Goal: Information Seeking & Learning: Check status

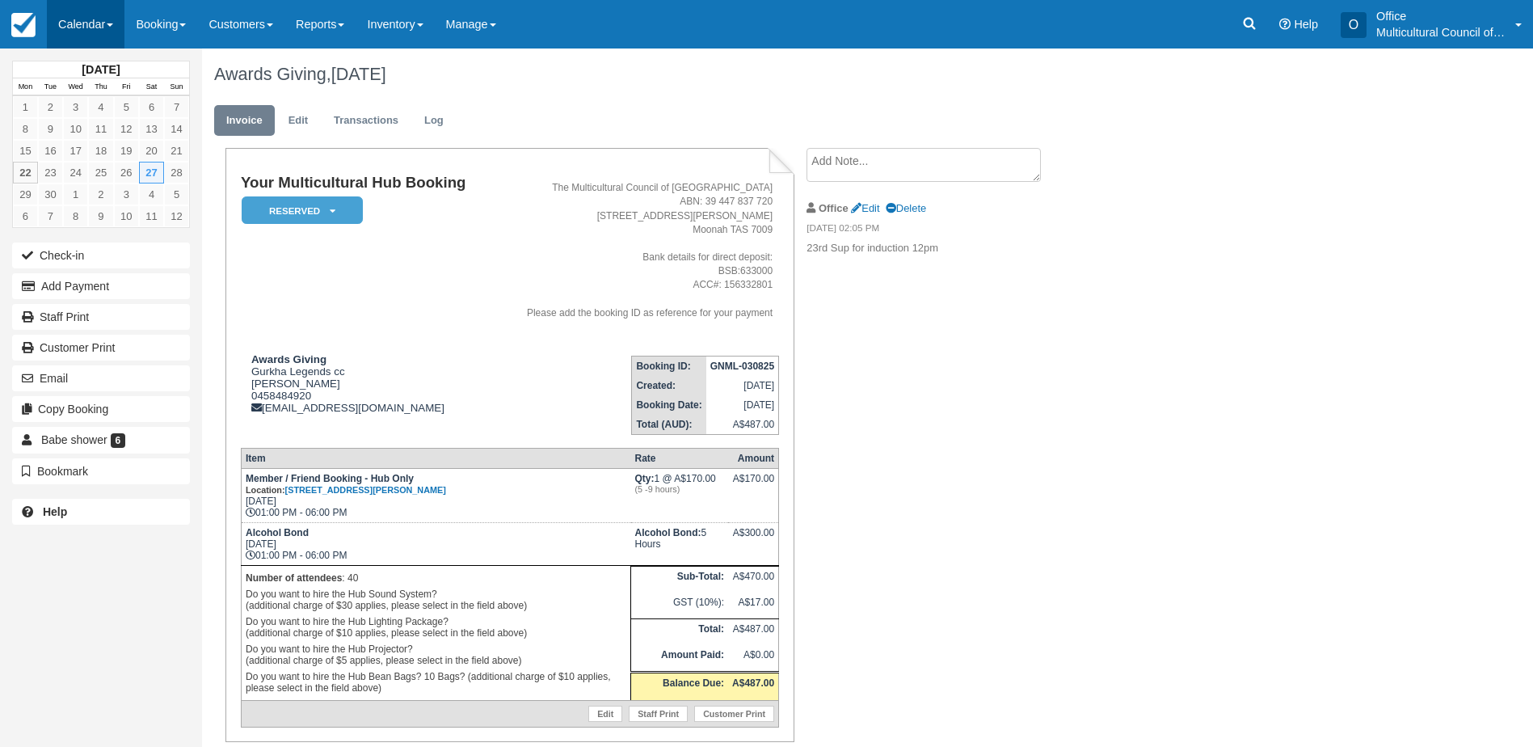
click at [85, 33] on link "Calendar" at bounding box center [86, 24] width 78 height 48
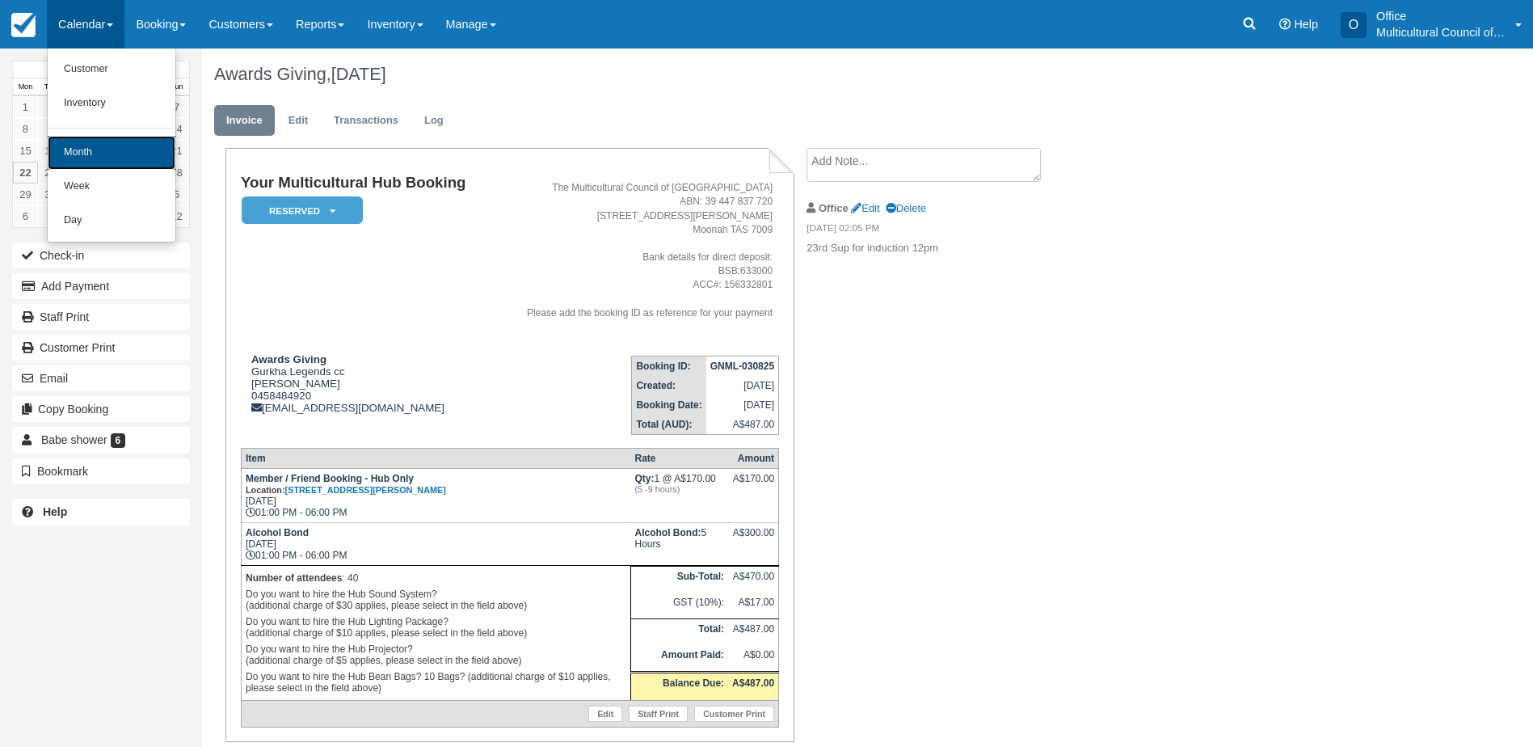
click at [103, 161] on link "Month" at bounding box center [112, 153] width 128 height 34
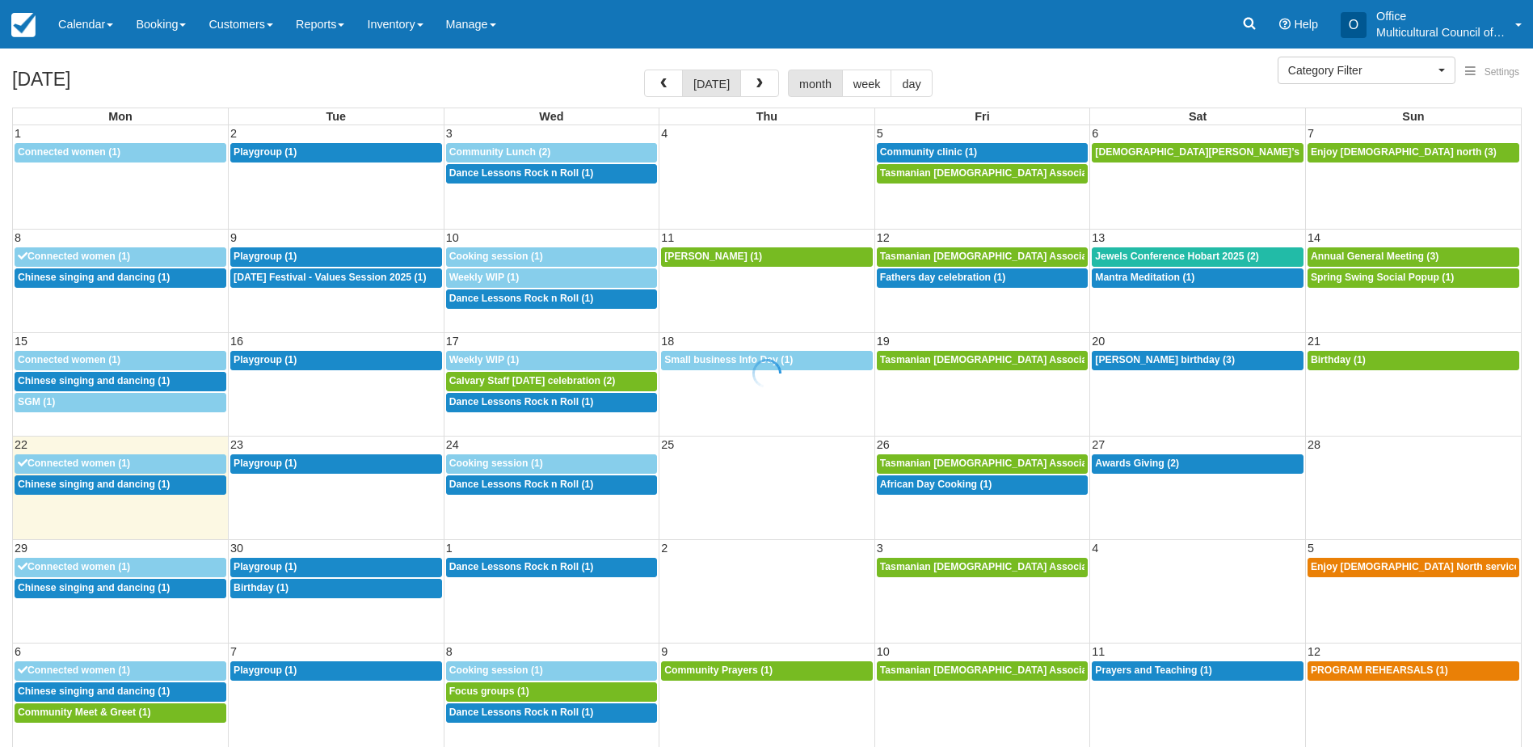
select select
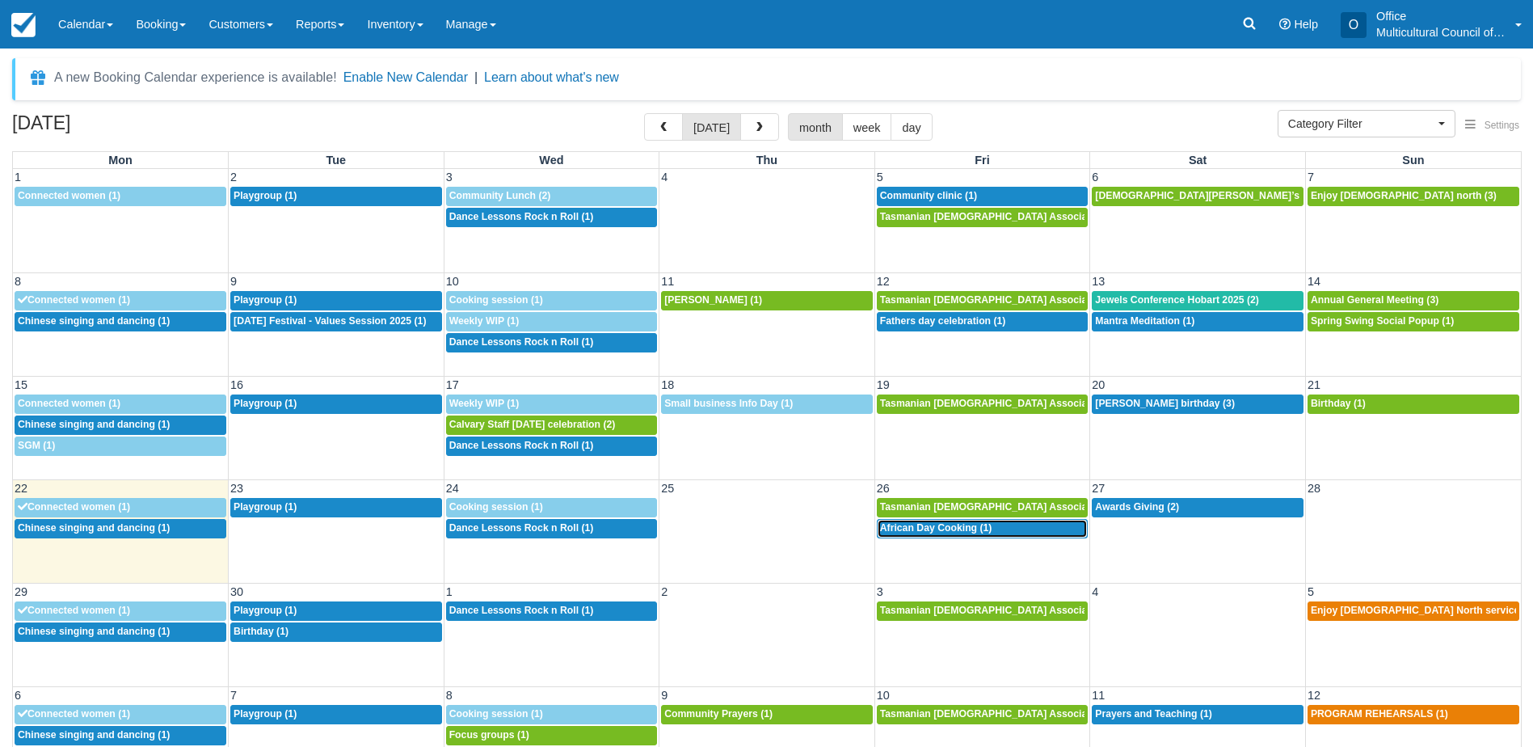
click at [962, 529] on span "African Day Cooking (1)" at bounding box center [936, 527] width 112 height 11
select select
click at [1145, 504] on span "Awards Giving (2)" at bounding box center [1137, 506] width 84 height 11
select select
click at [1250, 34] on link at bounding box center [1249, 24] width 37 height 48
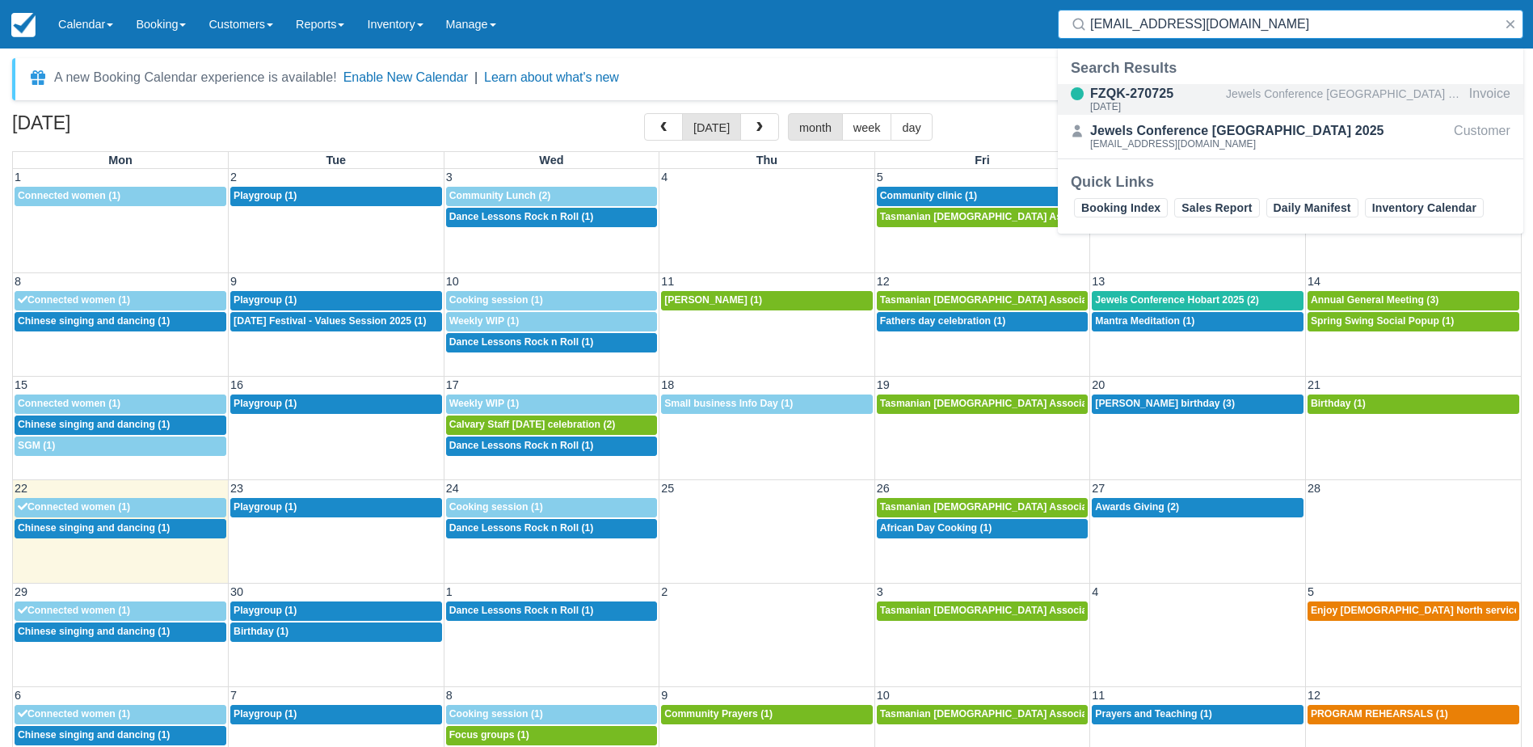
type input "thefeasthobart@gmail.com"
click at [1203, 99] on div "FZQK-270725" at bounding box center [1154, 93] width 129 height 19
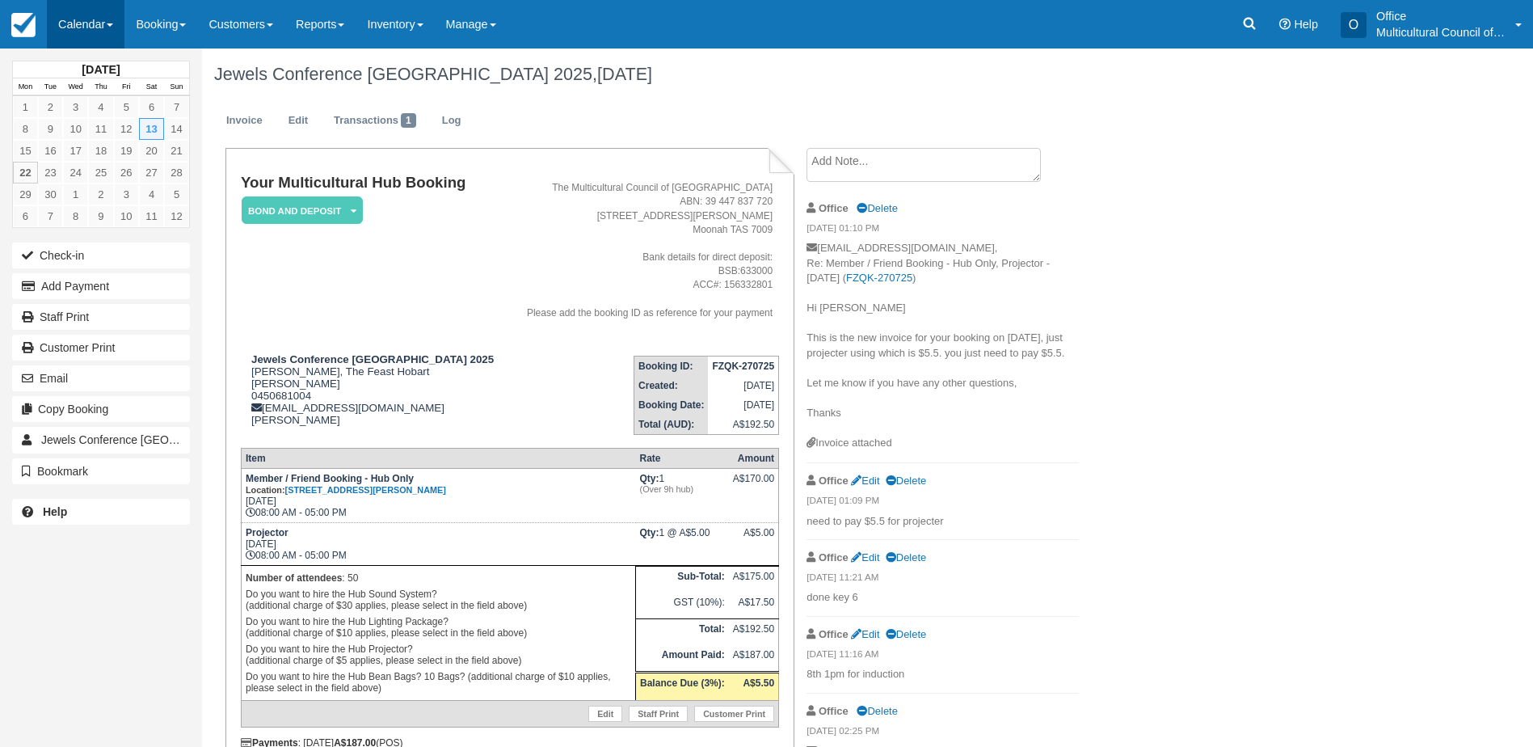
click at [72, 34] on link "Calendar" at bounding box center [86, 24] width 78 height 48
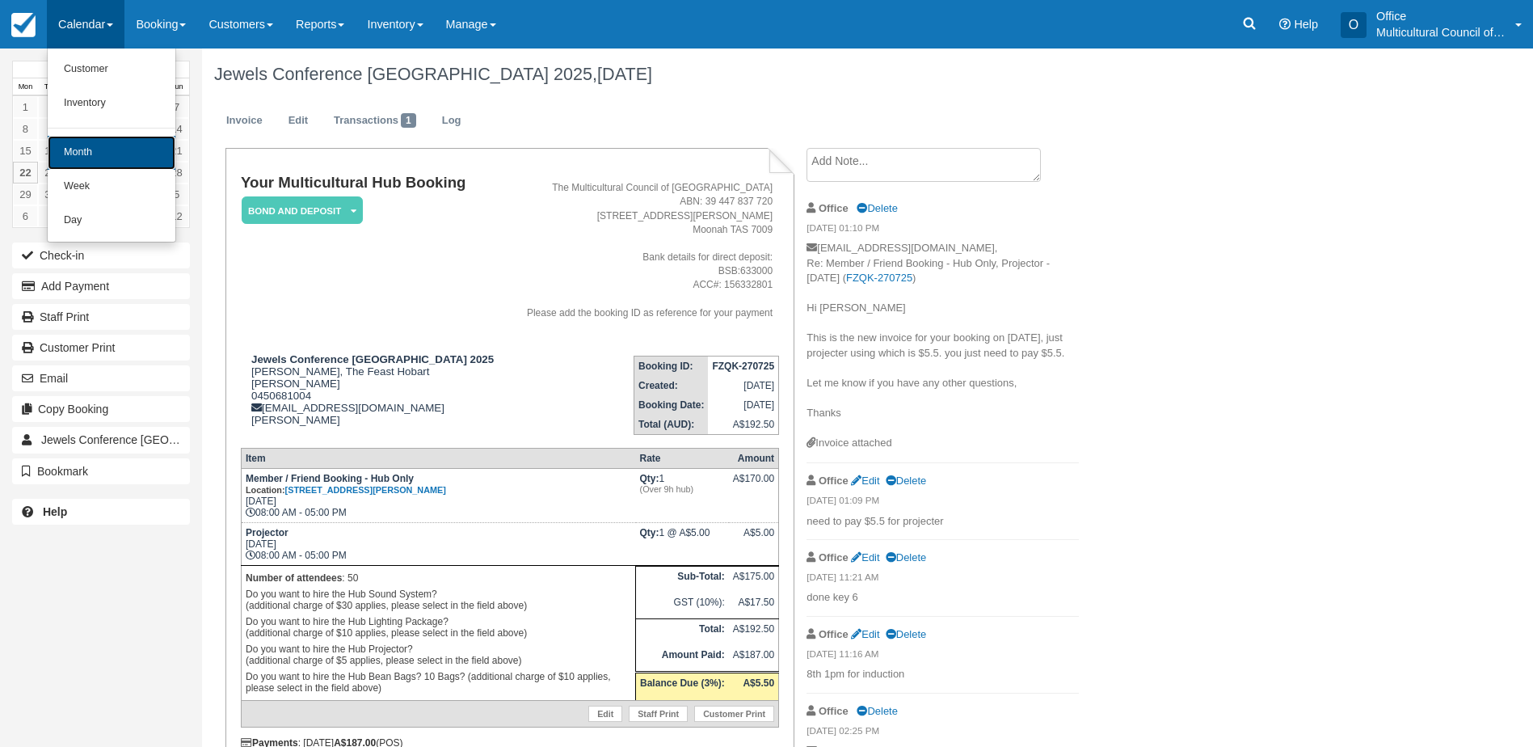
click at [127, 156] on link "Month" at bounding box center [112, 153] width 128 height 34
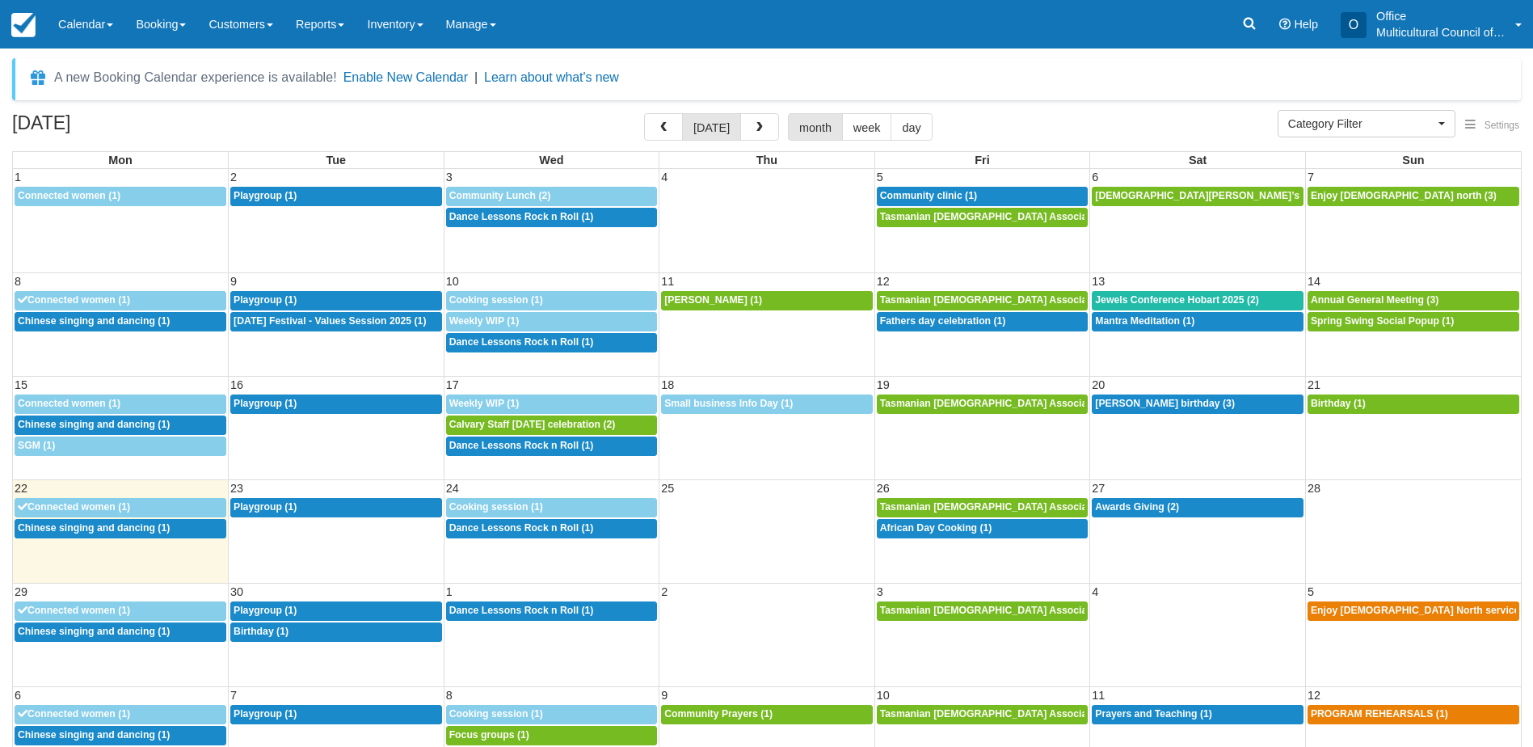
select select
click at [963, 561] on div "22 23 24 25 26 27 28 9:30a Connected women (1) 9:30a Playgroup (1) 9a Cooking s…" at bounding box center [767, 530] width 1508 height 103
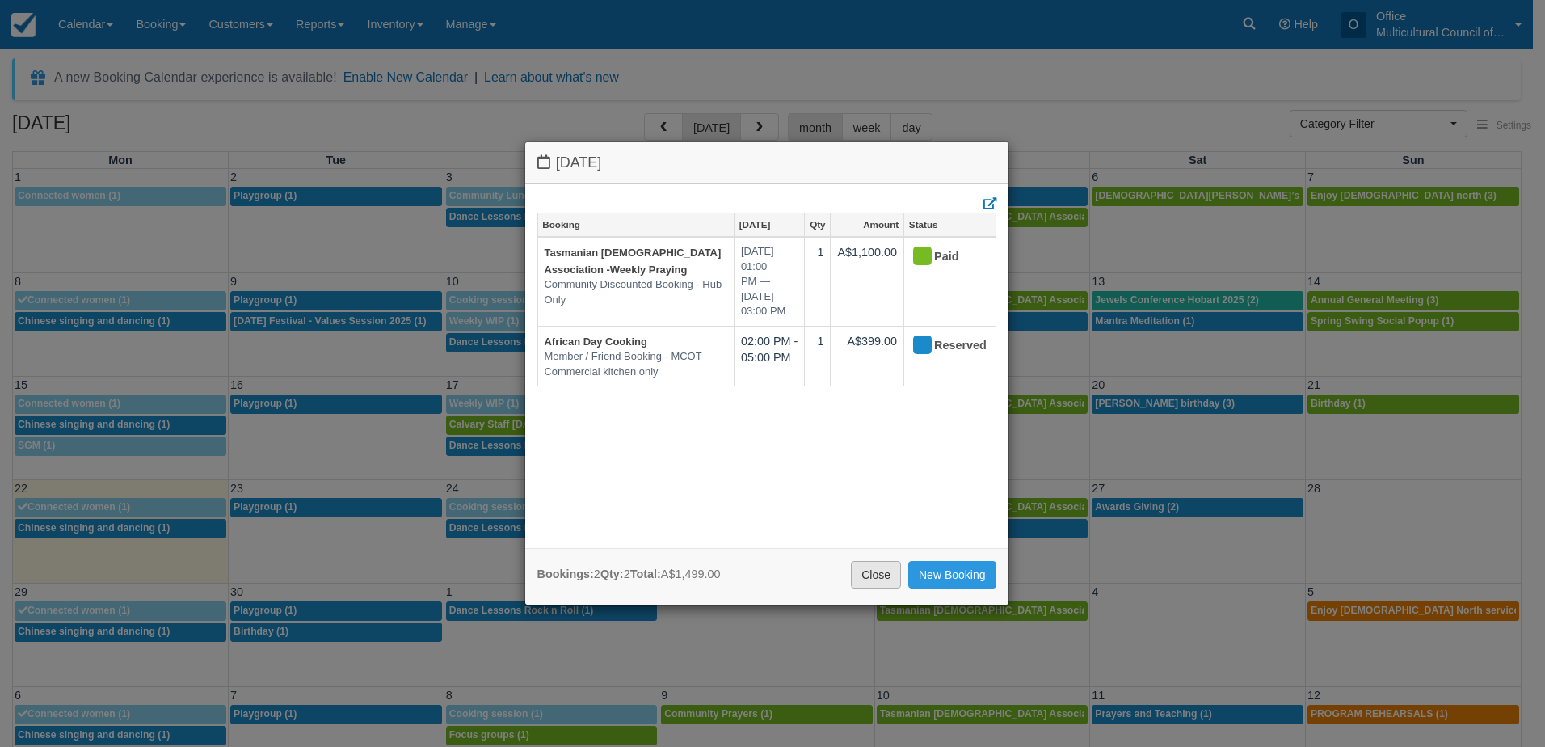
click at [851, 583] on link "Close" at bounding box center [876, 574] width 50 height 27
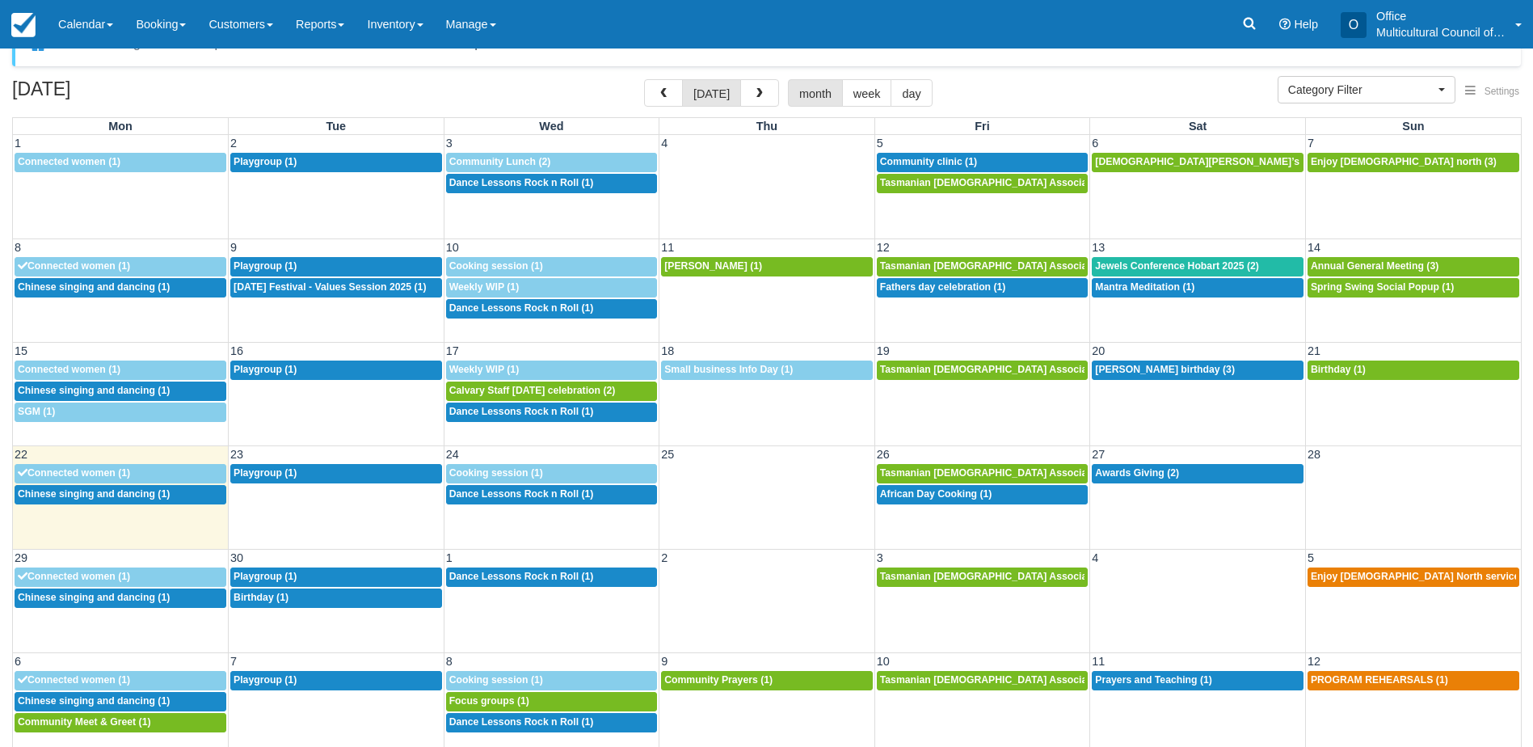
scroll to position [52, 0]
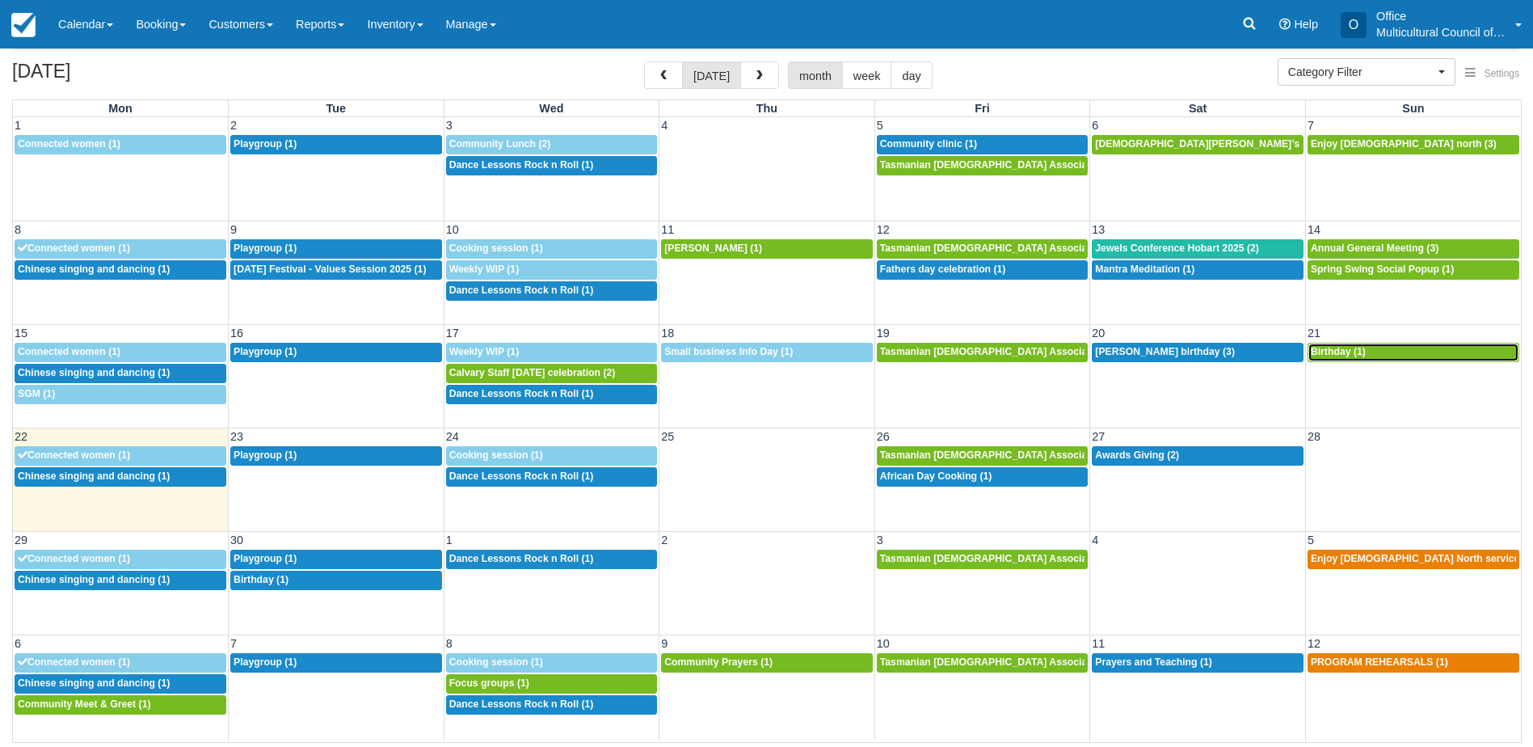
click at [1322, 350] on span "Birthday (1)" at bounding box center [1338, 351] width 55 height 11
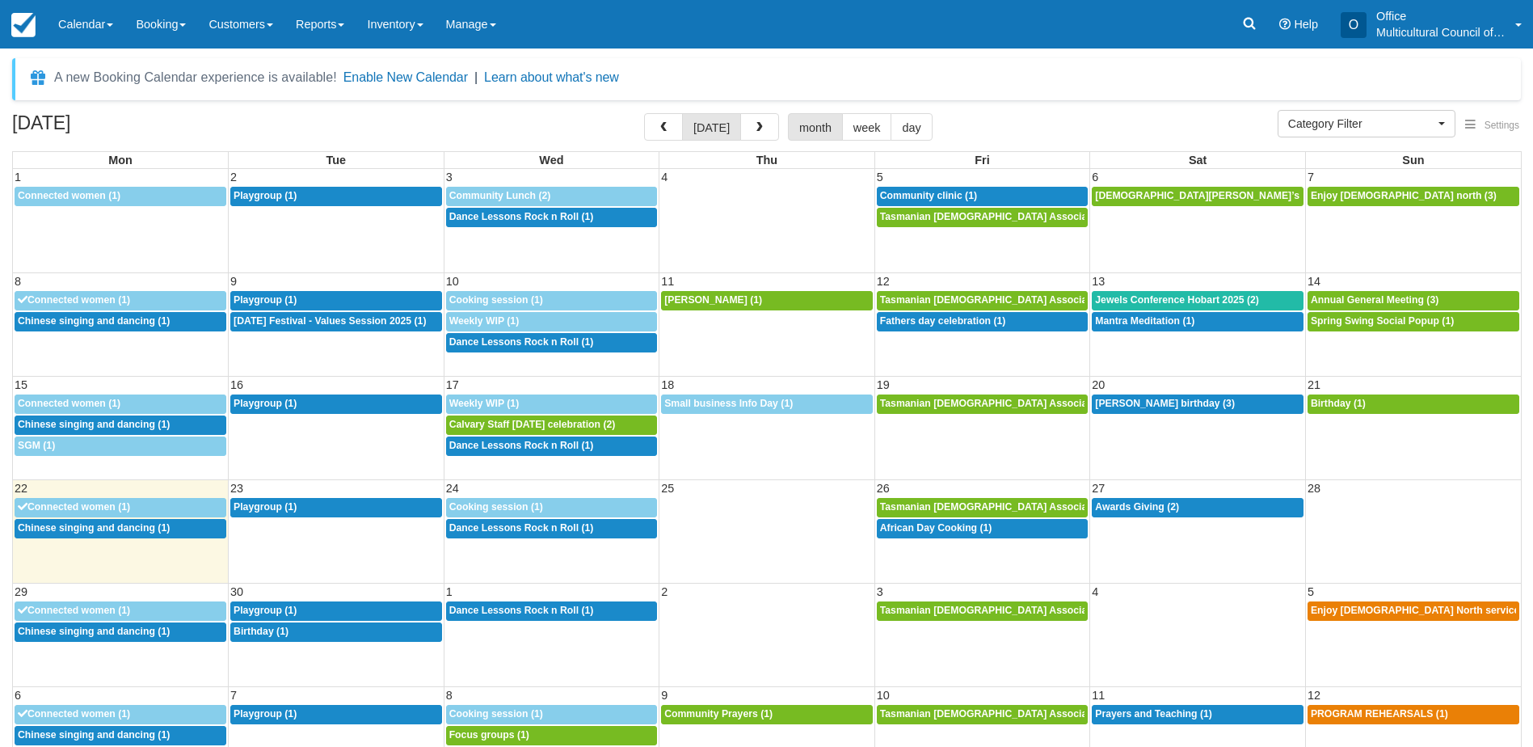
select select
click at [1195, 411] on link "8a Seans birthday (3)" at bounding box center [1198, 403] width 212 height 19
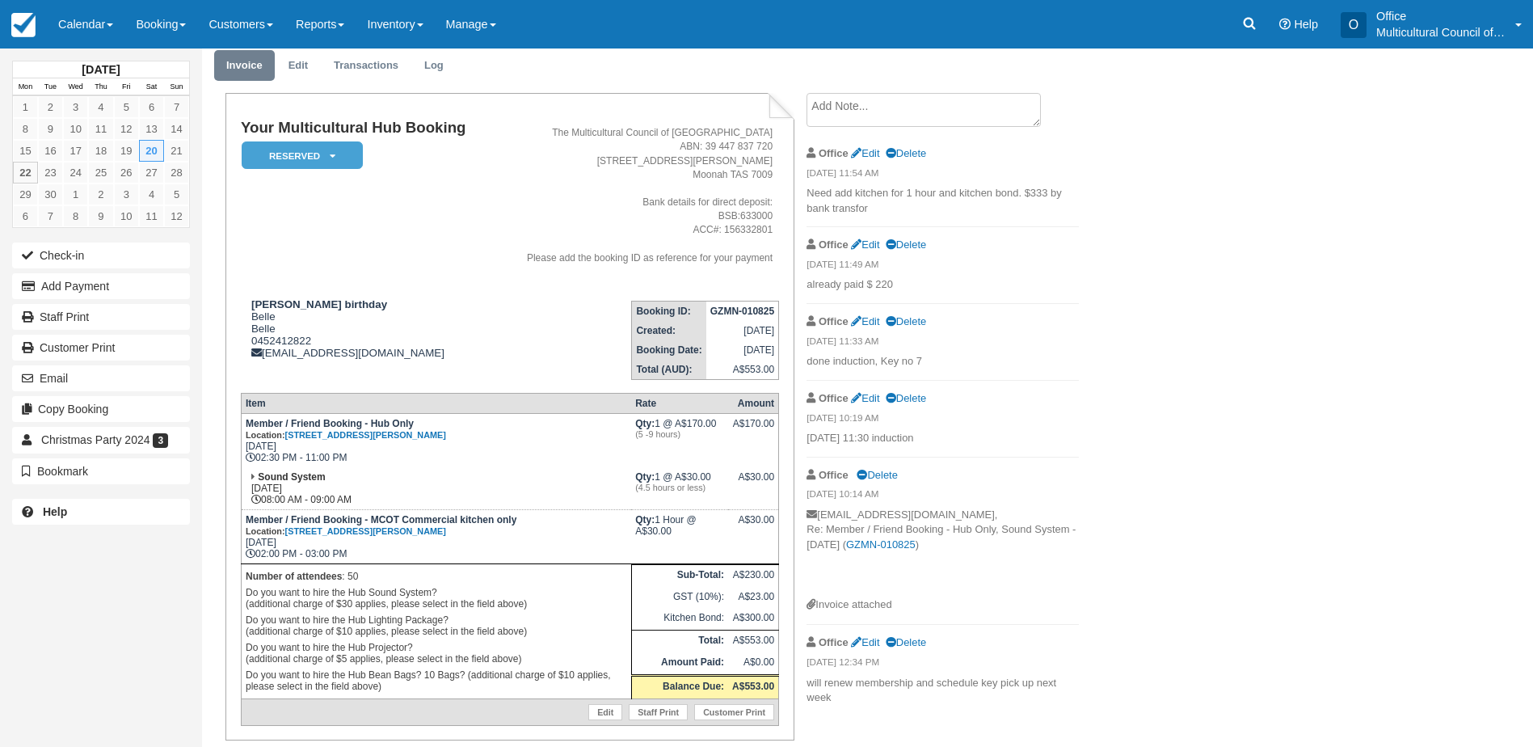
scroll to position [27, 0]
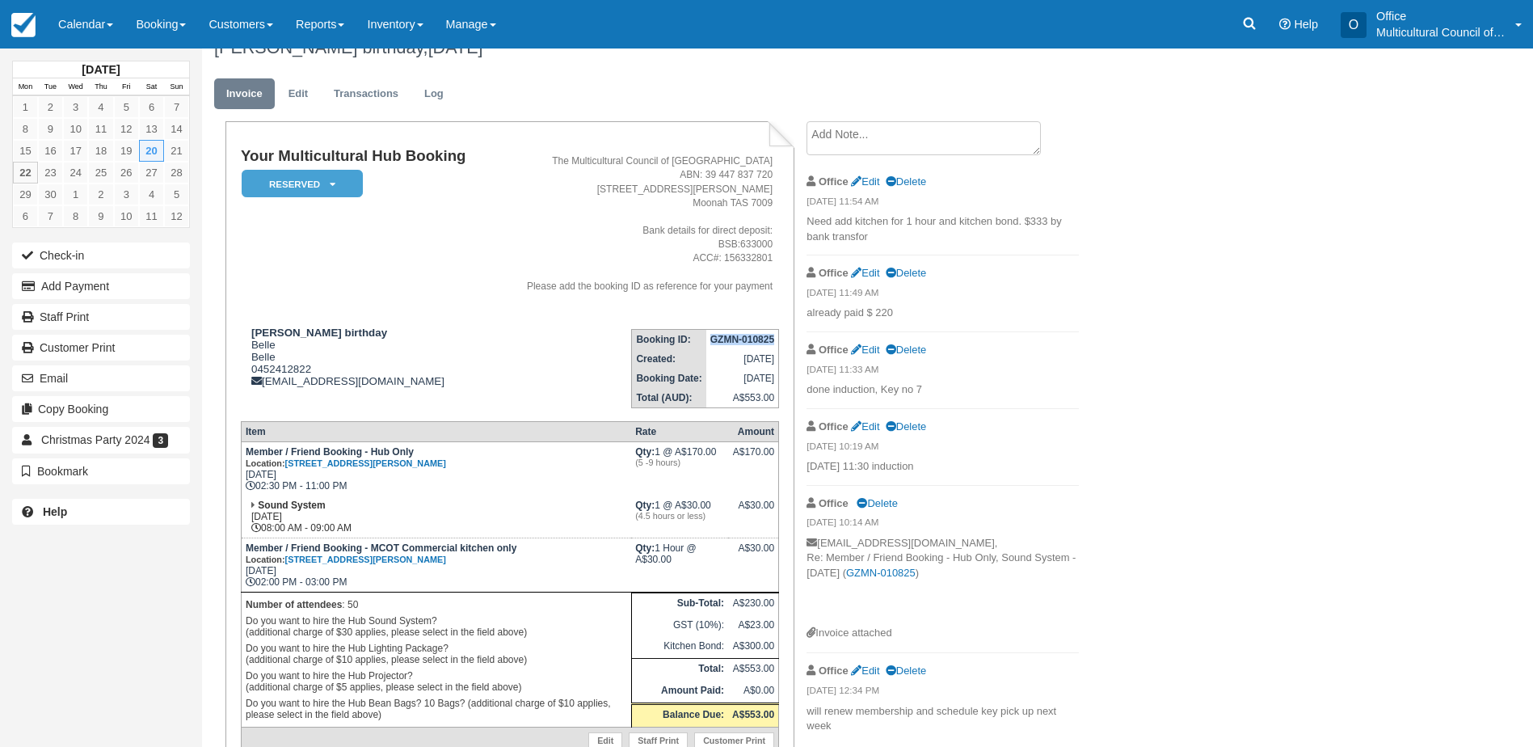
drag, startPoint x: 710, startPoint y: 338, endPoint x: 775, endPoint y: 340, distance: 65.5
click at [775, 340] on td "GZMN-010825" at bounding box center [742, 339] width 73 height 20
copy strong "GZMN-010825"
click at [75, 22] on link "Calendar" at bounding box center [86, 24] width 78 height 48
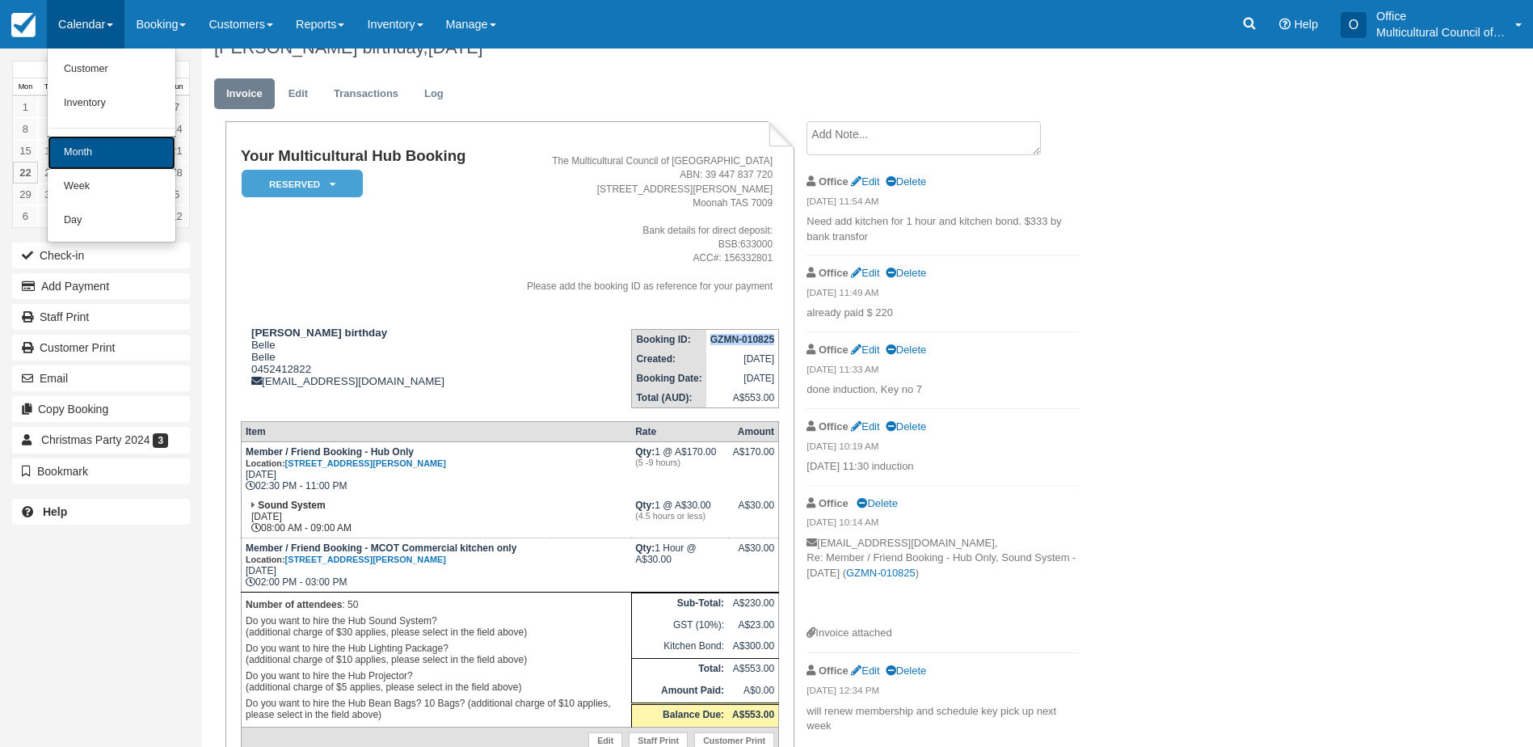
click at [128, 153] on link "Month" at bounding box center [112, 153] width 128 height 34
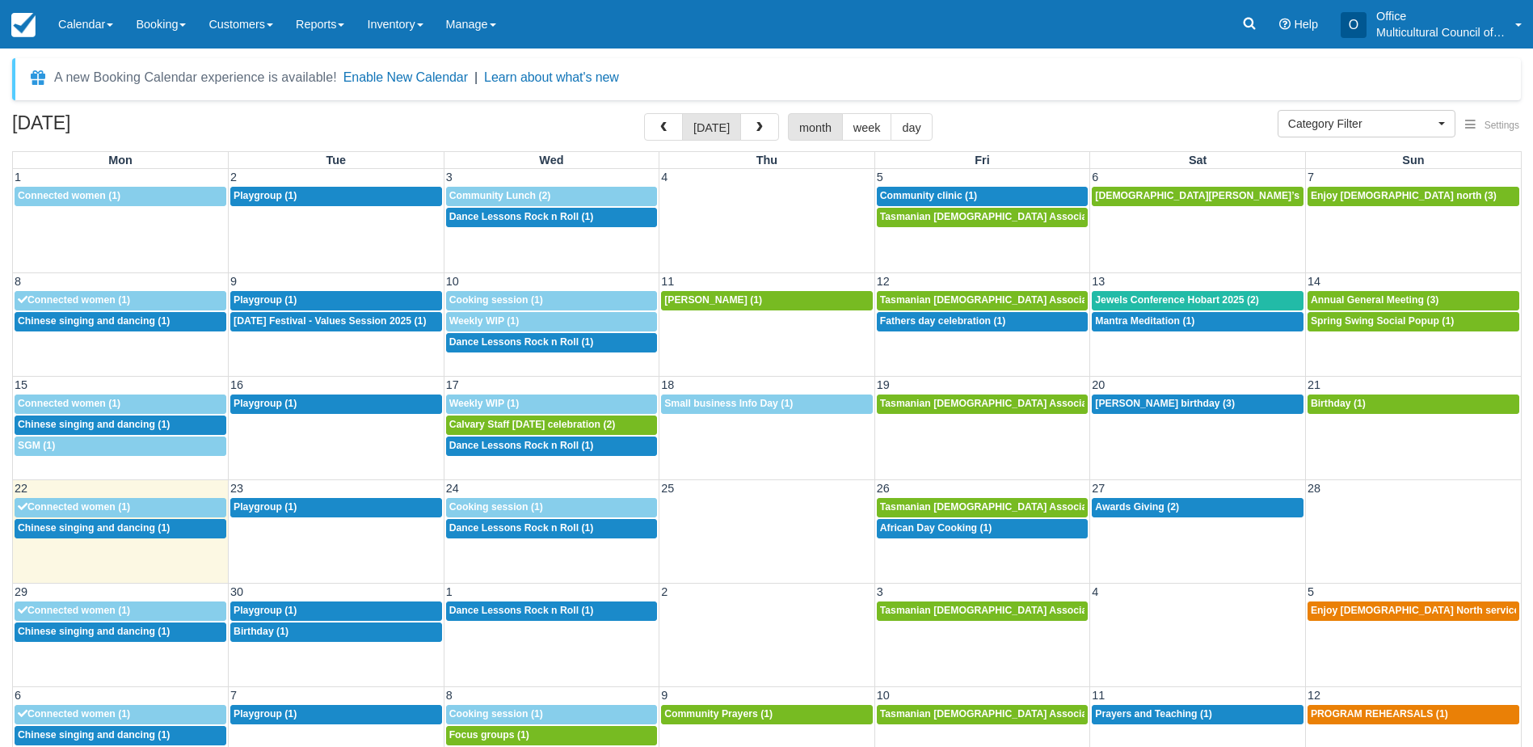
select select
click at [755, 129] on span "button" at bounding box center [759, 127] width 11 height 11
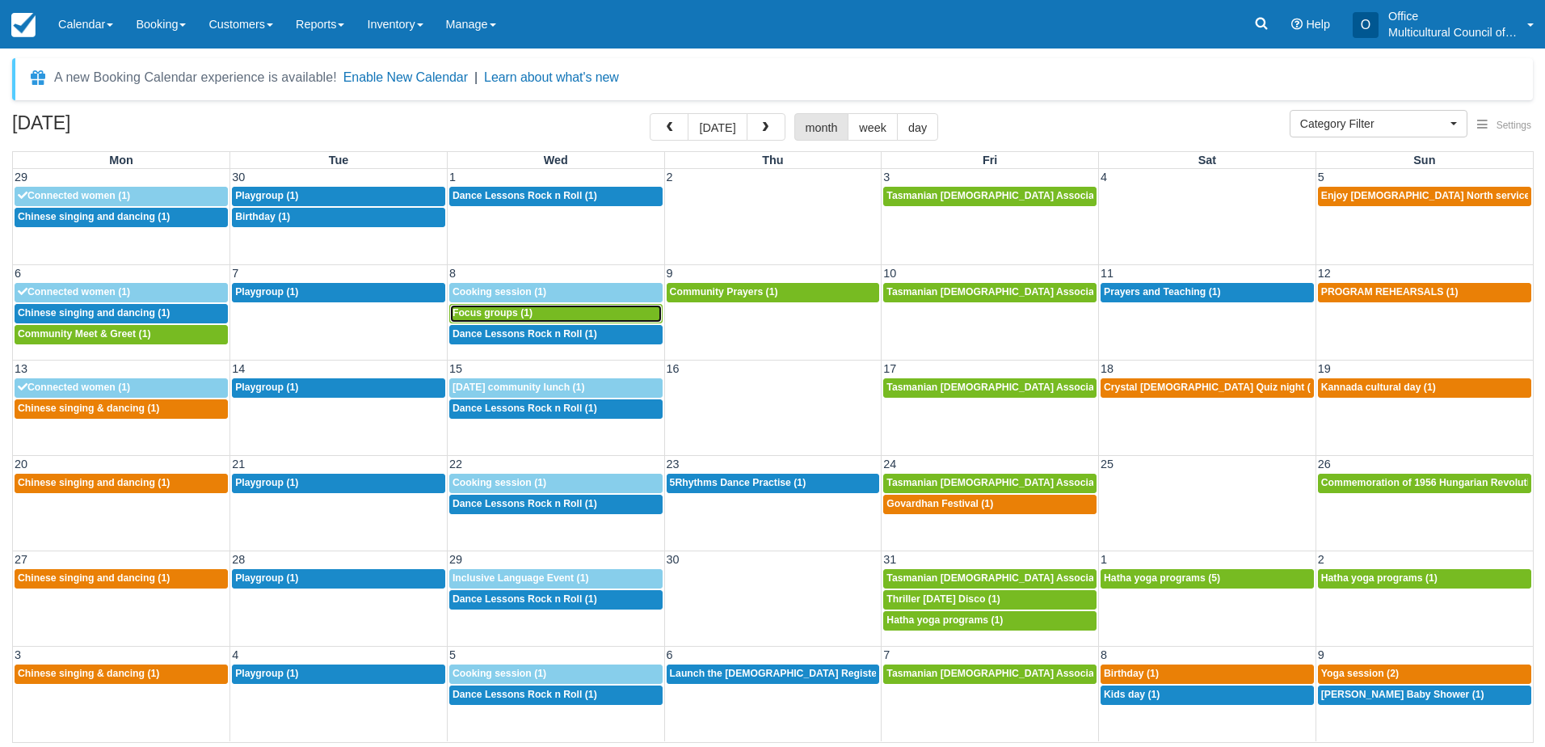
click at [487, 316] on span "Focus groups (1)" at bounding box center [493, 312] width 80 height 11
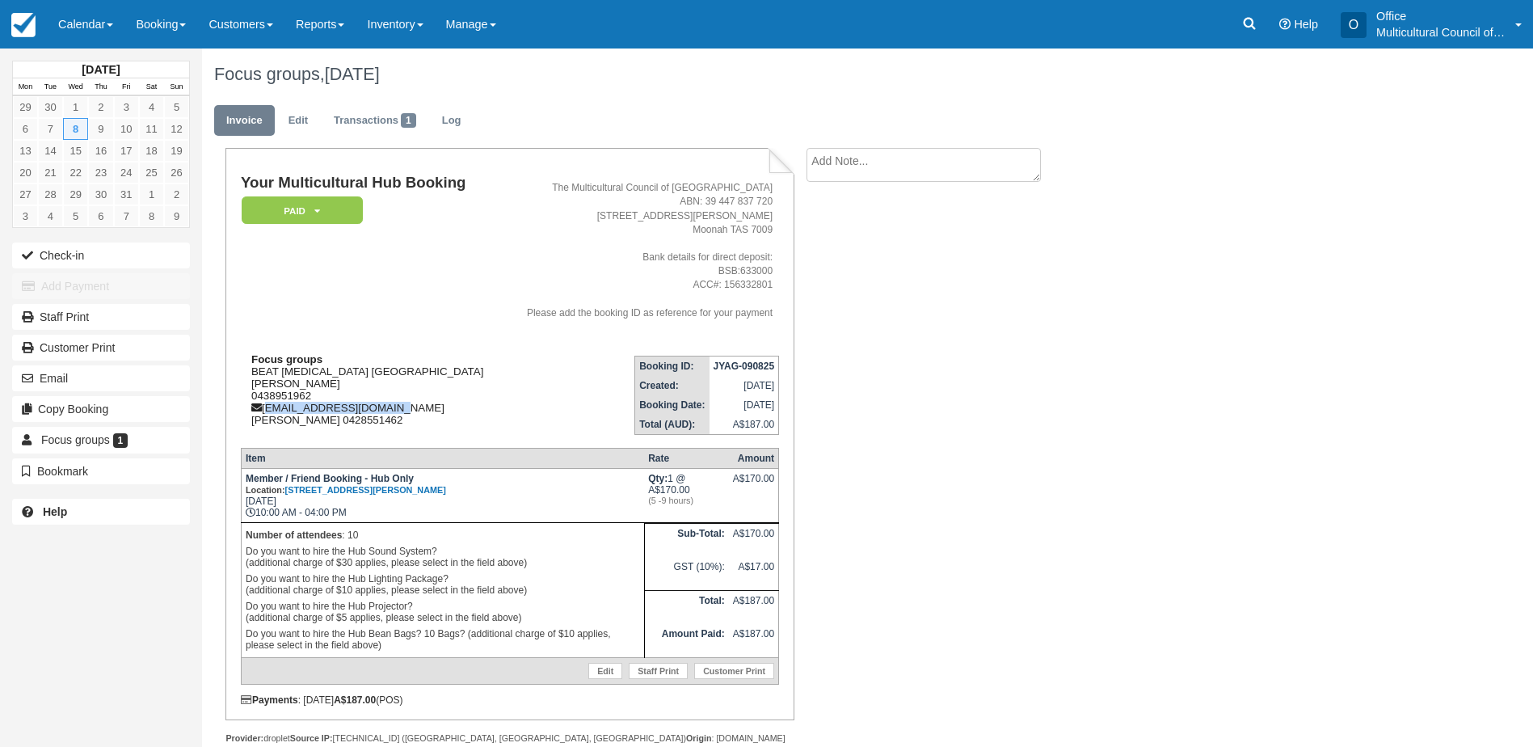
drag, startPoint x: 399, startPoint y: 414, endPoint x: 266, endPoint y: 413, distance: 133.3
click at [266, 413] on div "Focus groups BEAT [MEDICAL_DATA] [GEOGRAPHIC_DATA] [PERSON_NAME] 0438951962 [EM…" at bounding box center [371, 389] width 260 height 73
copy div "[EMAIL_ADDRESS][DOMAIN_NAME]"
click at [529, 527] on p "Number of attendees : 10" at bounding box center [443, 535] width 394 height 16
click at [68, 29] on link "Calendar" at bounding box center [86, 24] width 78 height 48
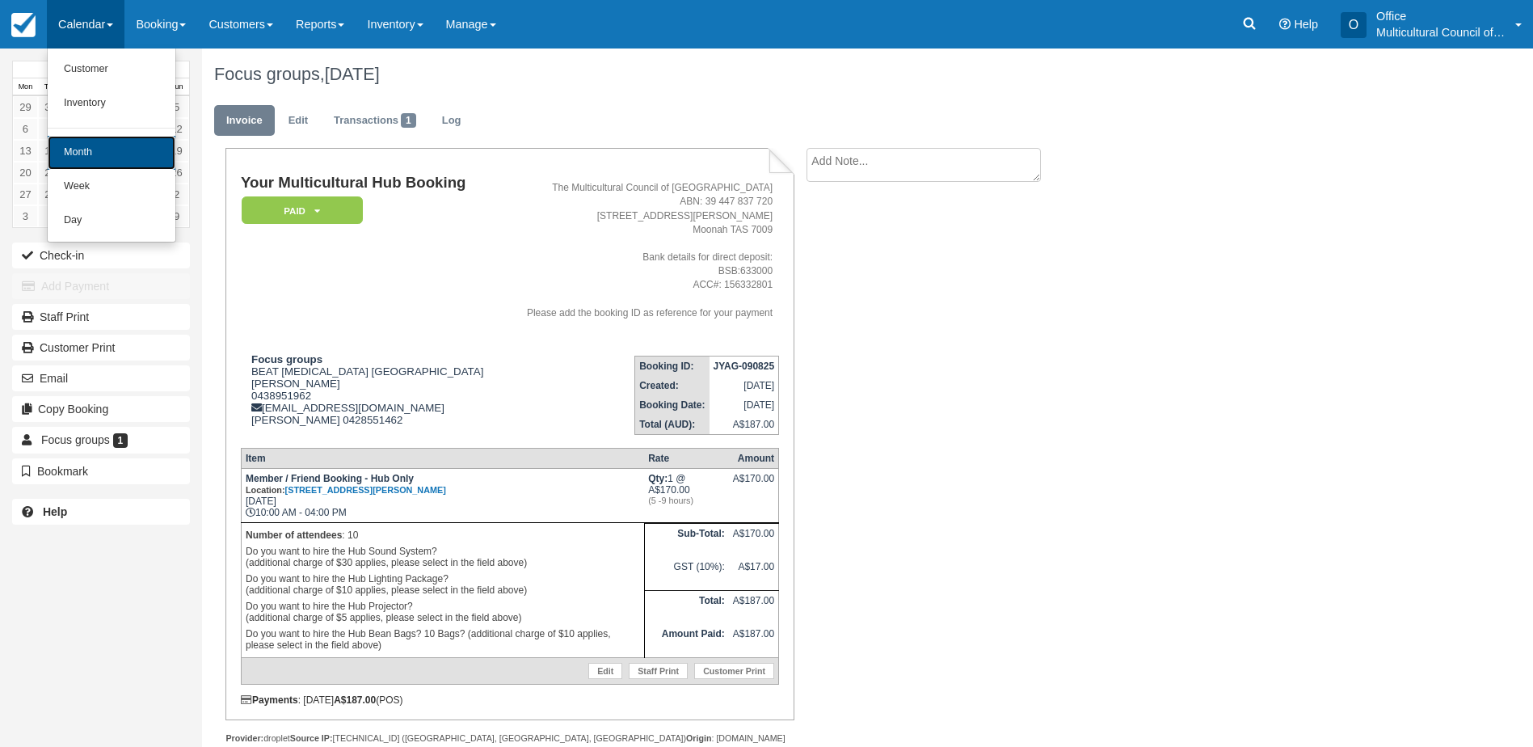
click at [156, 152] on link "Month" at bounding box center [112, 153] width 128 height 34
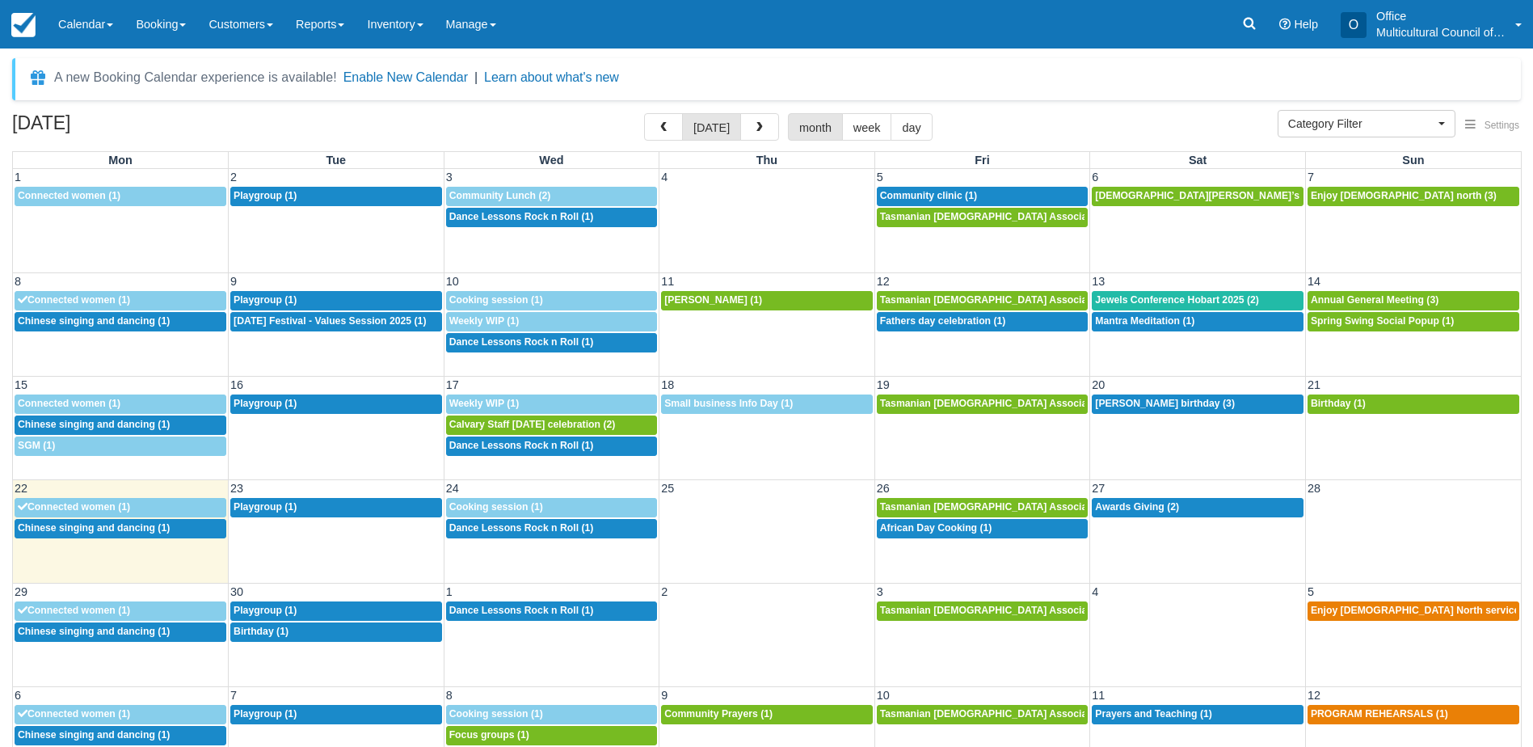
select select
click at [760, 134] on button "button" at bounding box center [759, 126] width 39 height 27
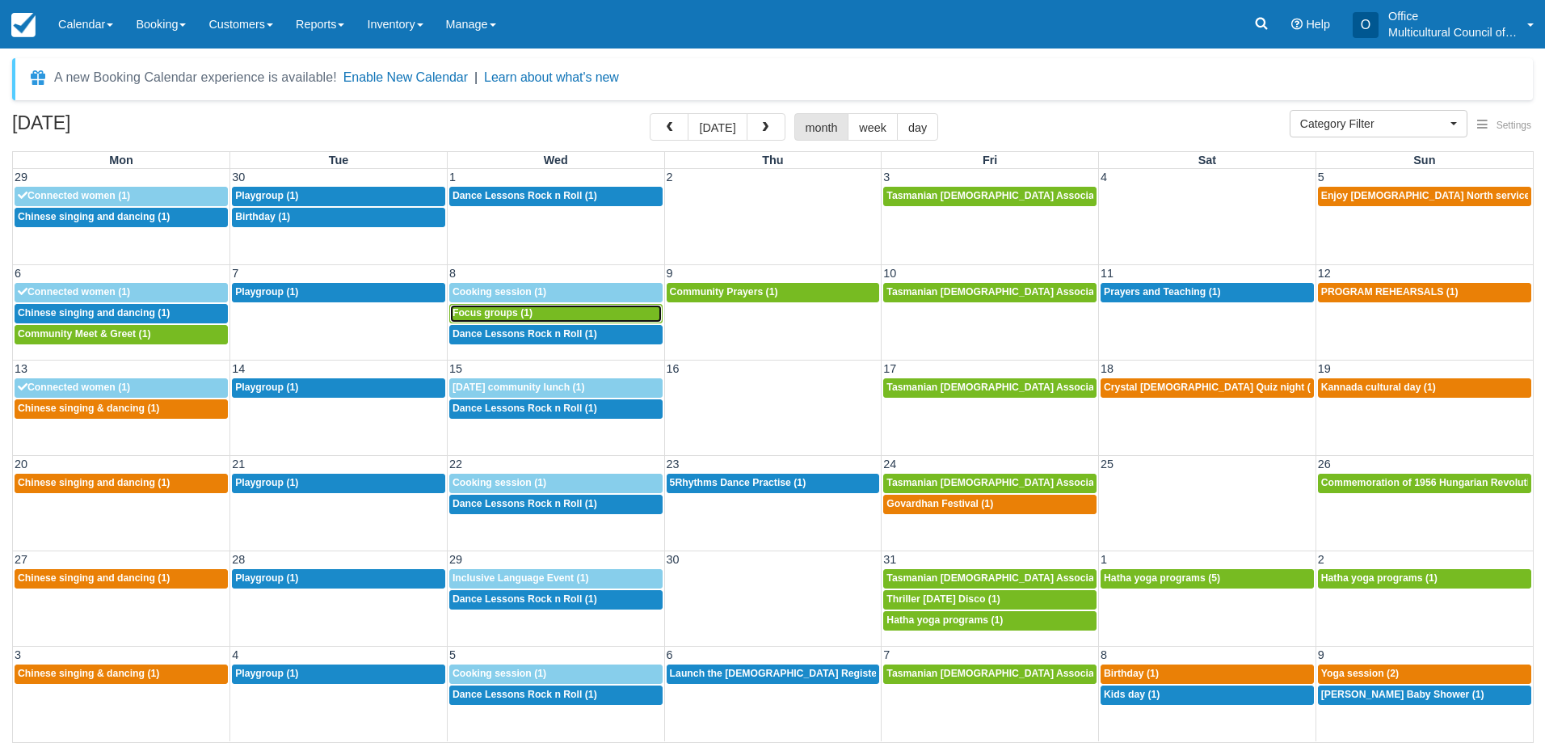
click at [537, 312] on div "10a Focus groups (1)" at bounding box center [556, 313] width 207 height 13
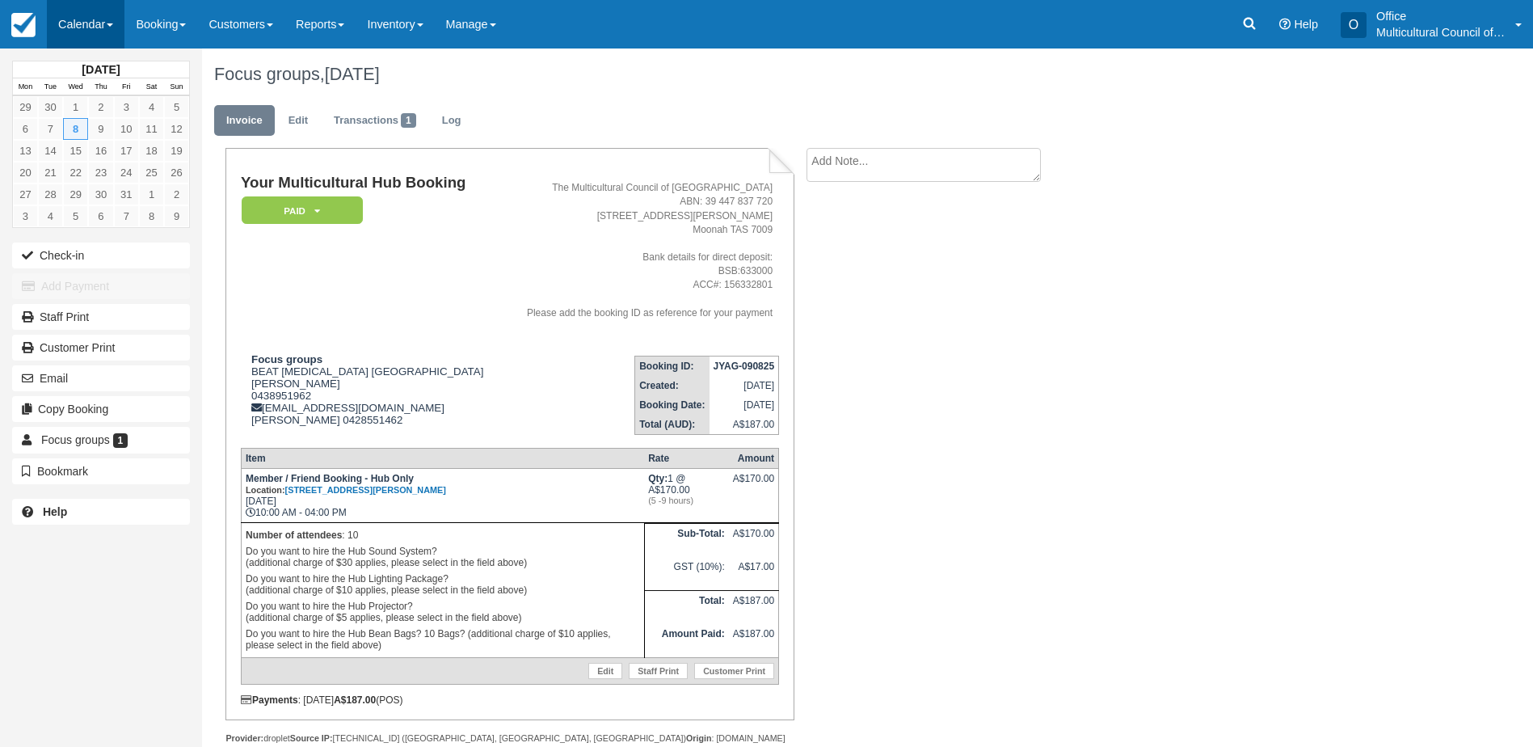
click at [68, 30] on link "Calendar" at bounding box center [86, 24] width 78 height 48
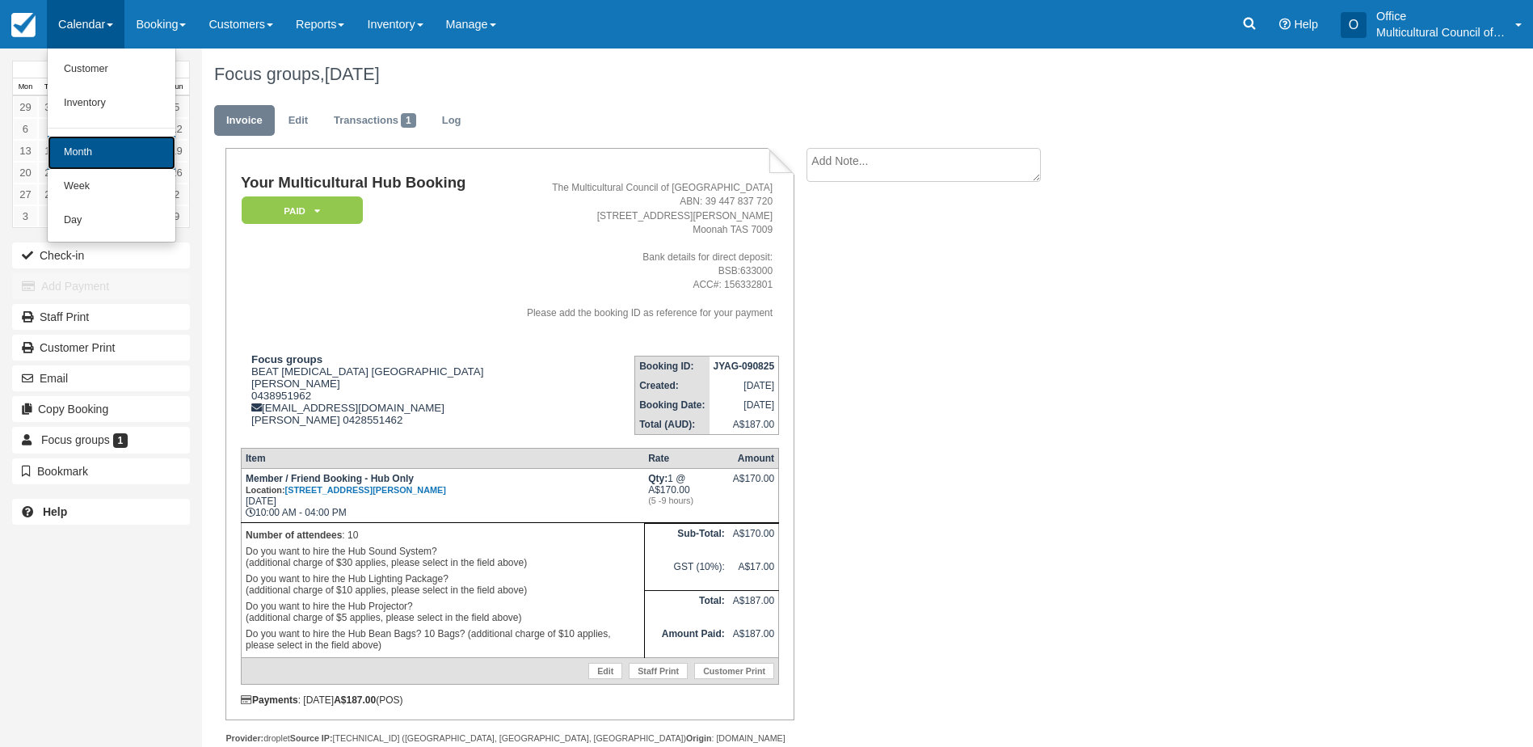
click at [103, 141] on link "Month" at bounding box center [112, 153] width 128 height 34
